Goal: Task Accomplishment & Management: Use online tool/utility

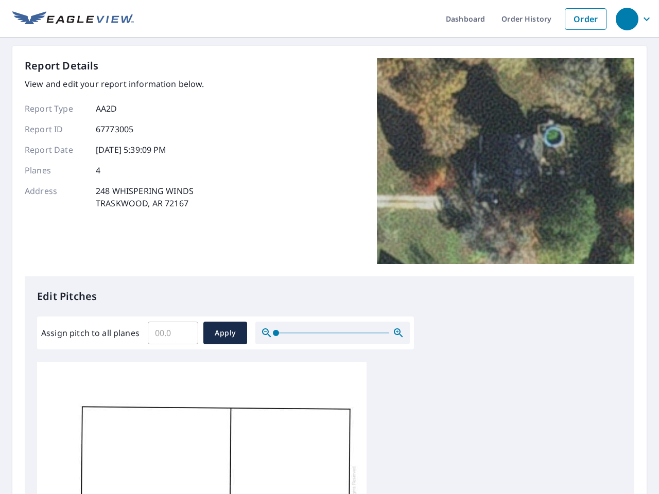
click at [329, 247] on div "Report Details View and edit your report information below. Report Type AA2D Re…" at bounding box center [329, 167] width 609 height 218
click at [626, 19] on div "button" at bounding box center [627, 19] width 23 height 23
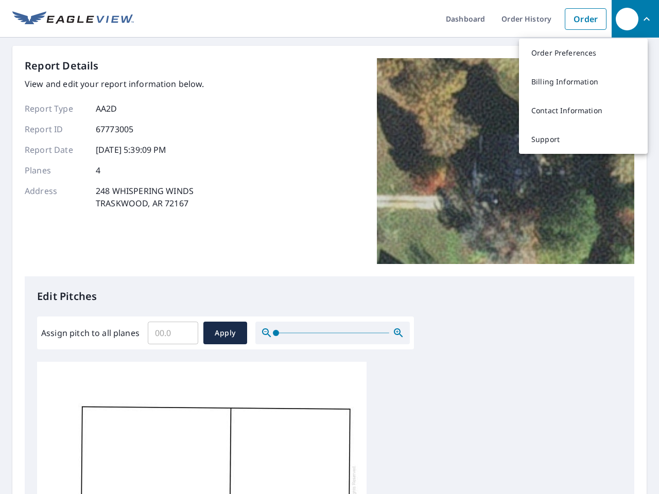
click at [173, 333] on input "Assign pitch to all planes" at bounding box center [173, 333] width 50 height 29
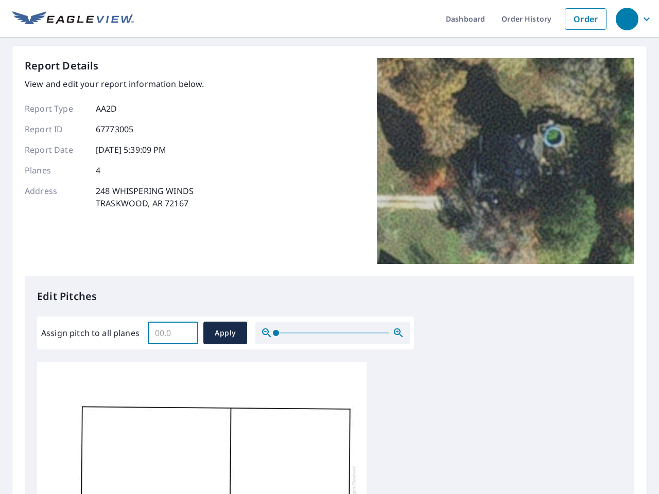
click at [225, 333] on span "Apply" at bounding box center [225, 333] width 27 height 13
click at [398, 333] on icon "button" at bounding box center [398, 333] width 12 height 12
